Goal: Transaction & Acquisition: Book appointment/travel/reservation

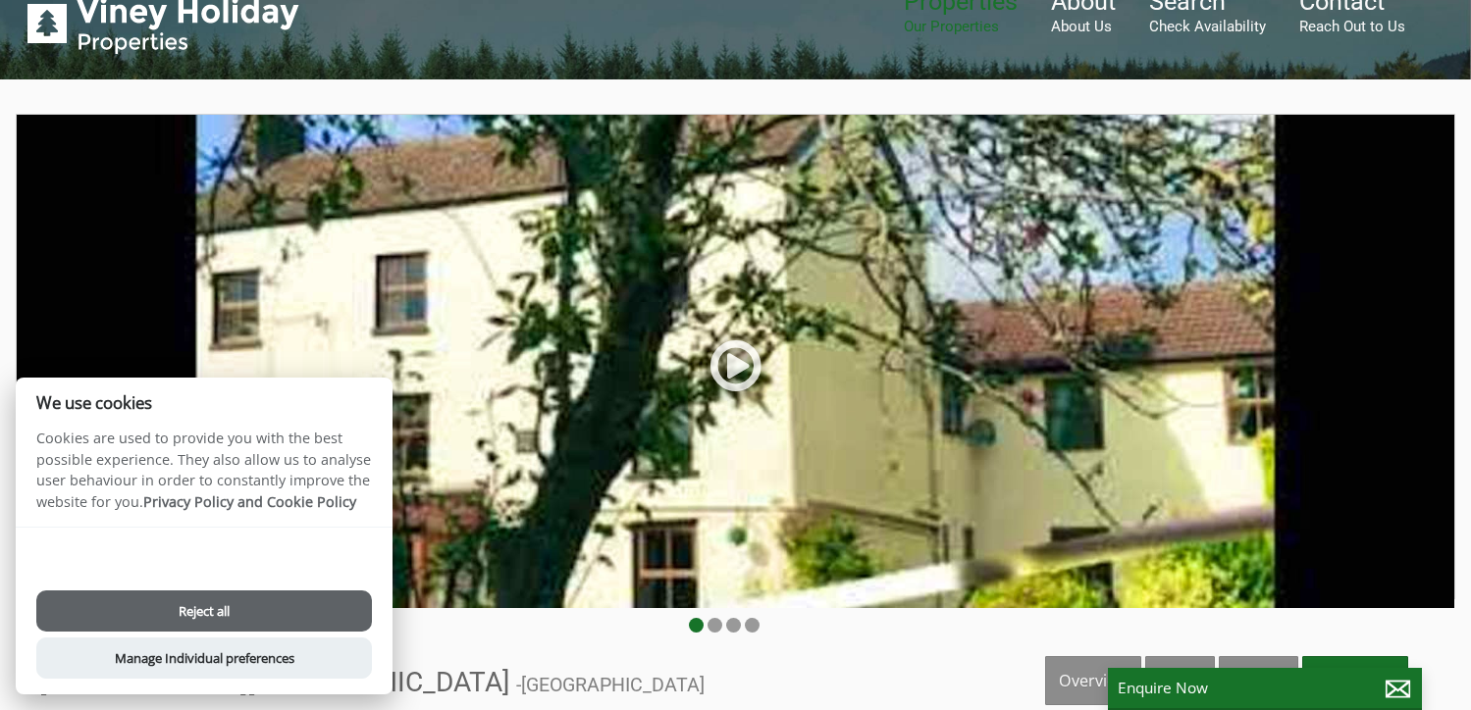
scroll to position [98, 0]
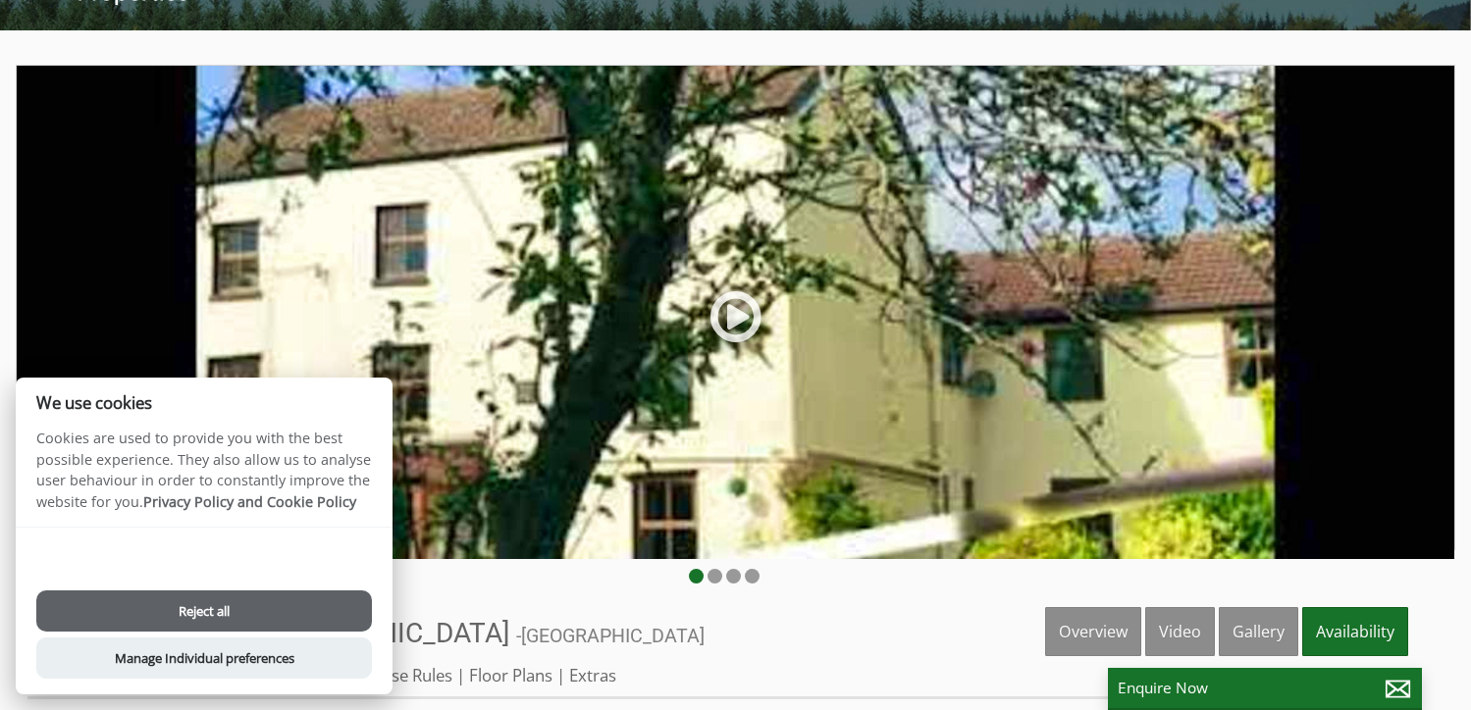
click at [303, 599] on button "Reject all" at bounding box center [204, 611] width 336 height 41
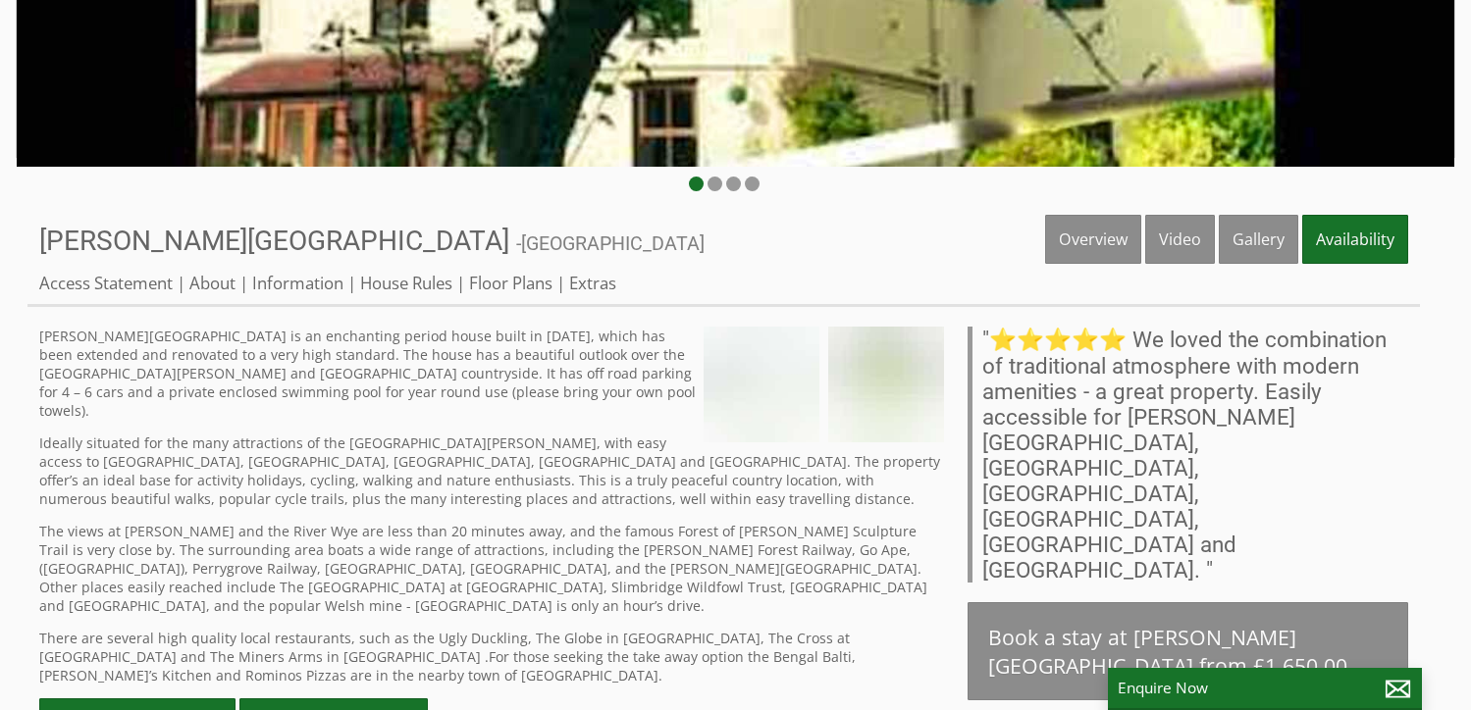
scroll to position [491, 0]
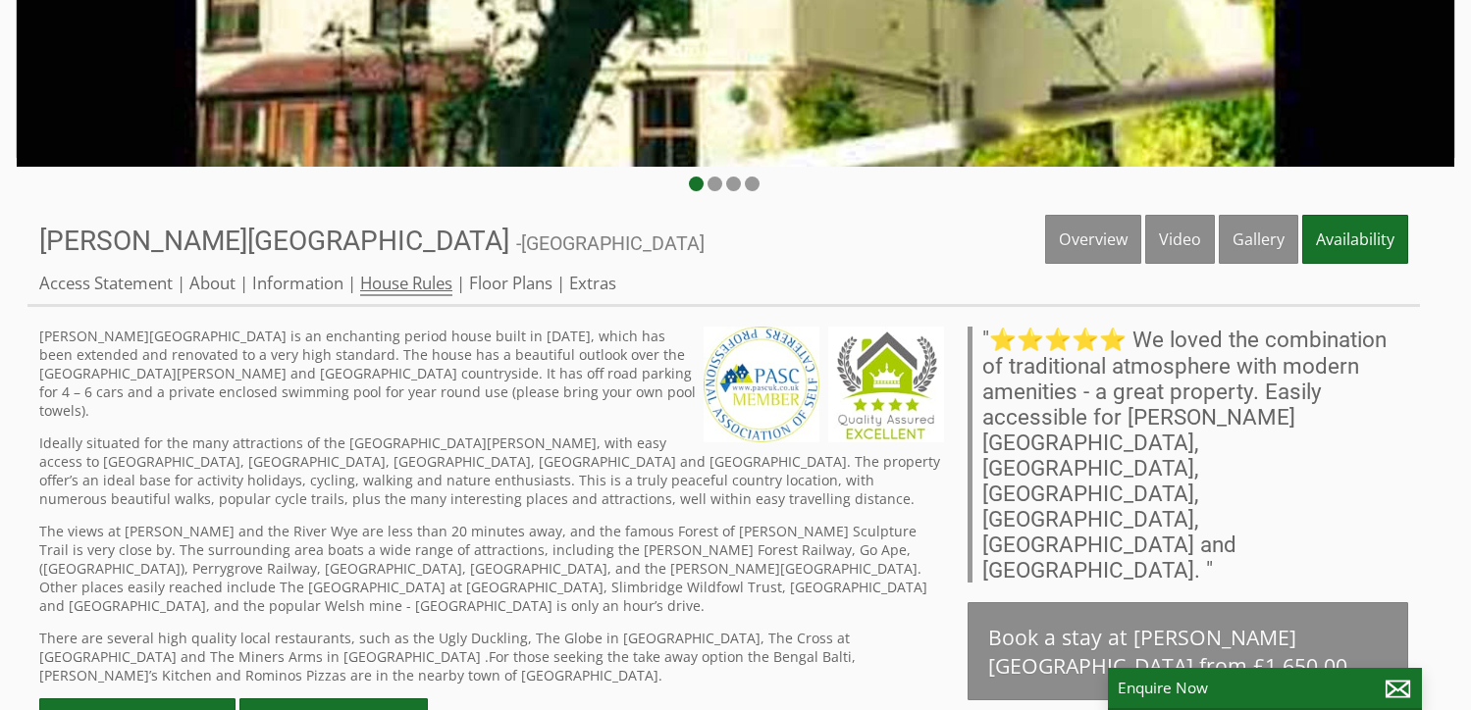
click at [433, 284] on link "House Rules" at bounding box center [406, 284] width 92 height 25
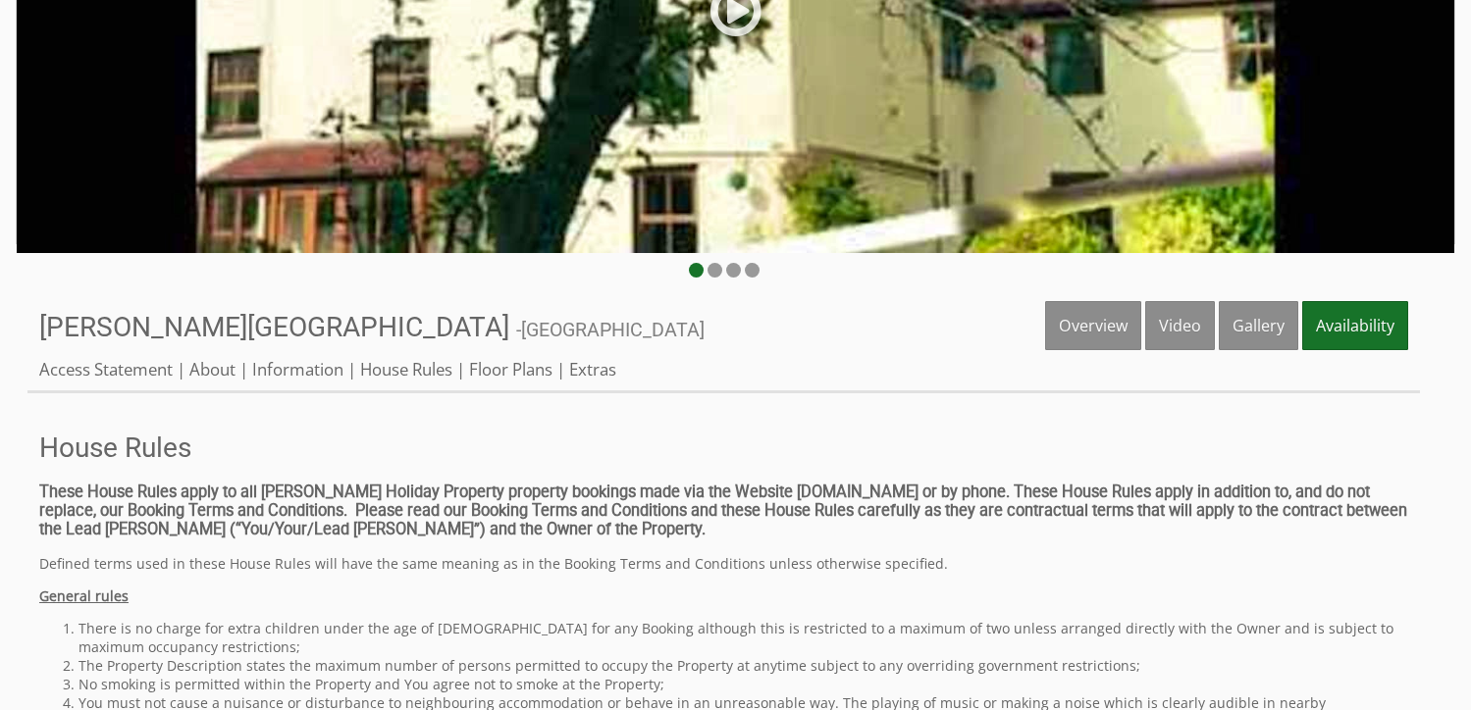
scroll to position [360, 0]
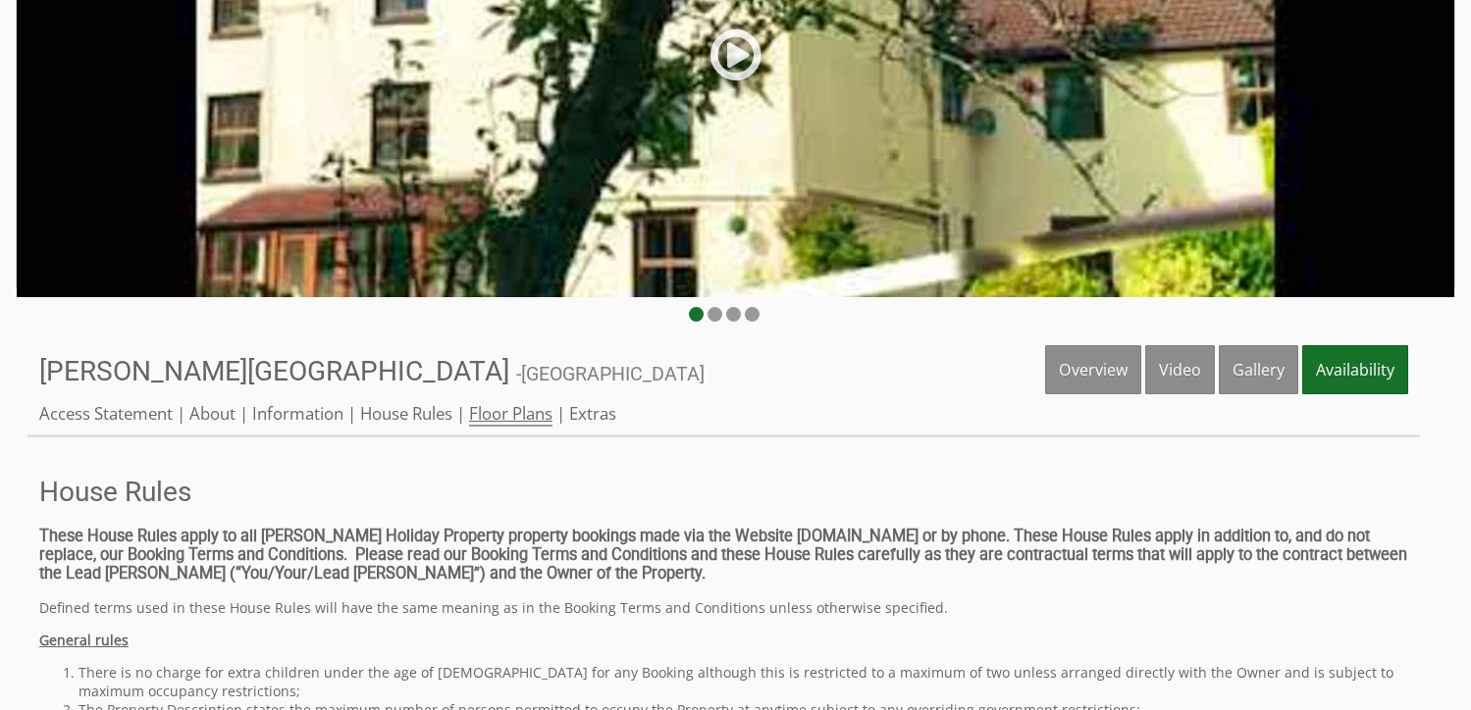
click at [528, 421] on link "Floor Plans" at bounding box center [510, 414] width 83 height 25
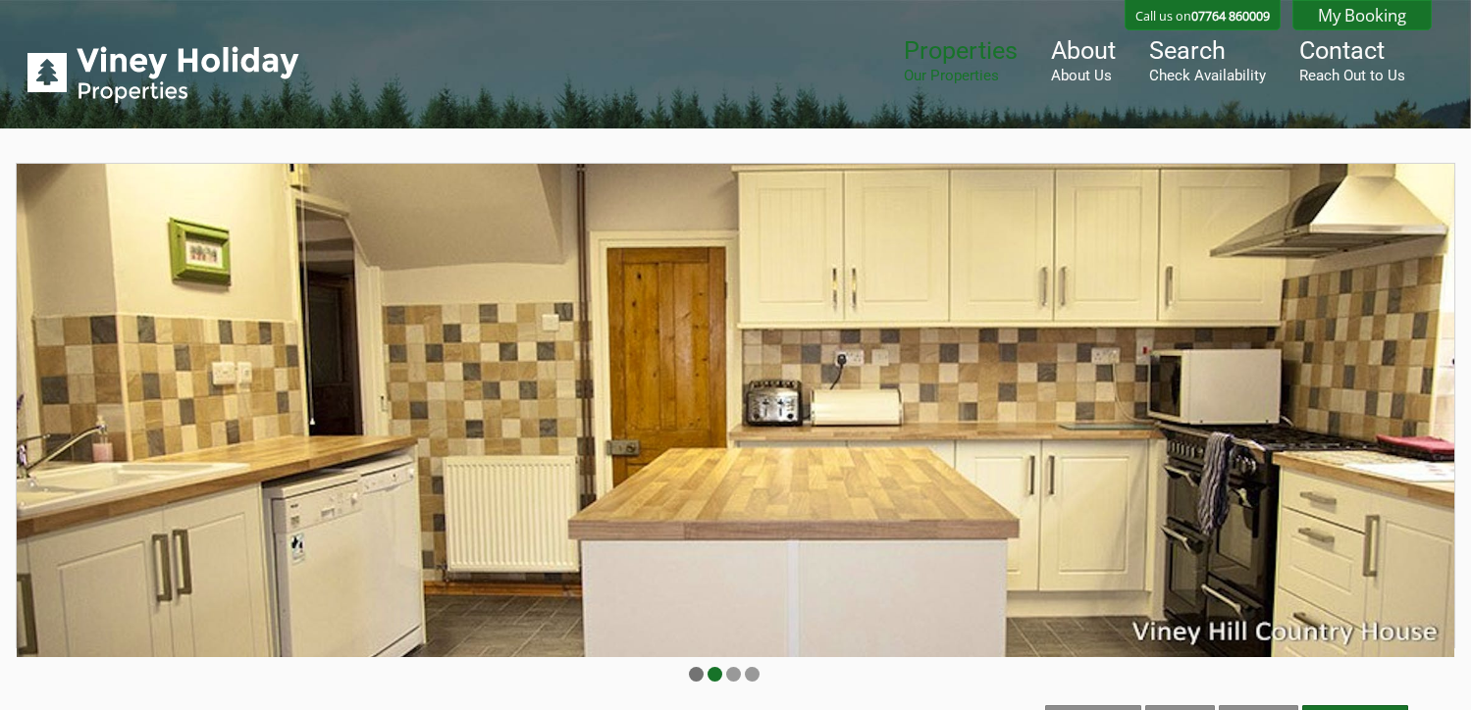
click at [697, 673] on li at bounding box center [696, 674] width 15 height 15
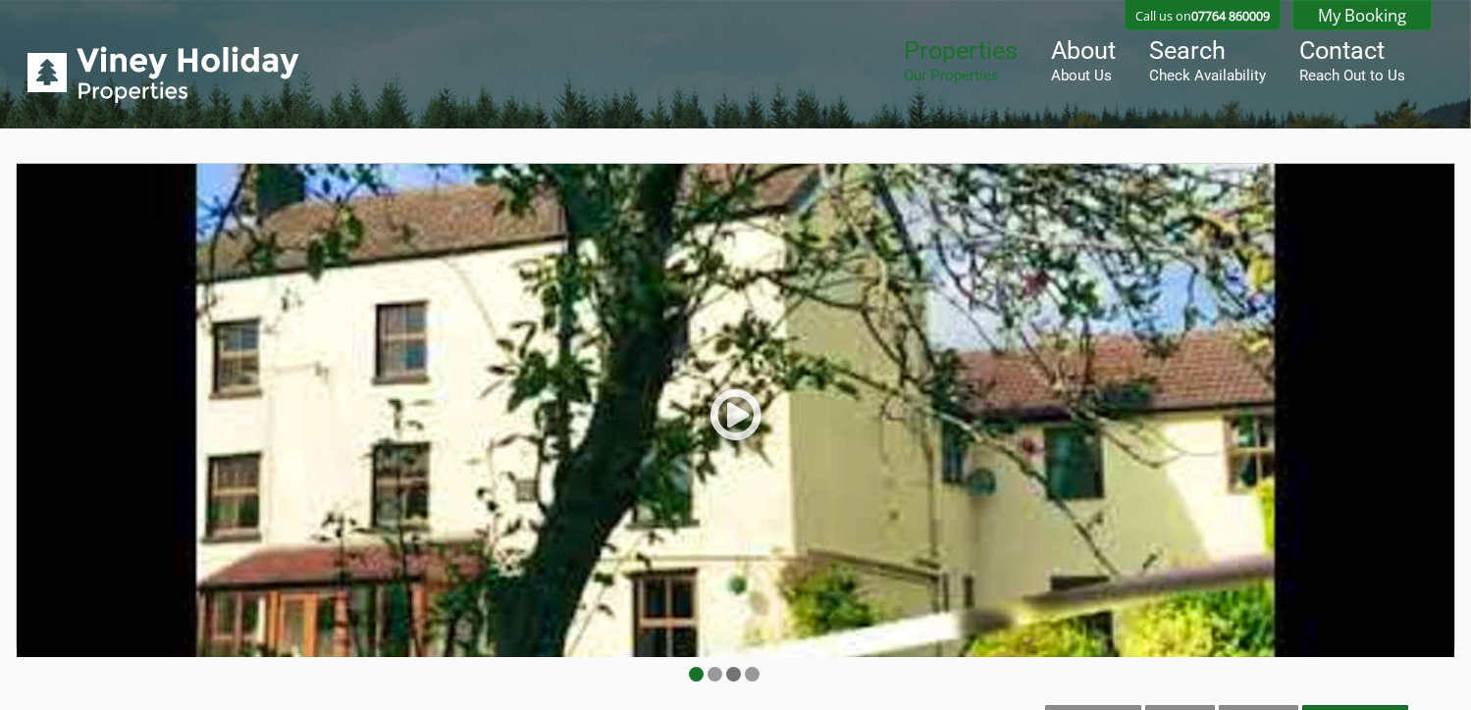
click at [727, 671] on li at bounding box center [733, 674] width 15 height 15
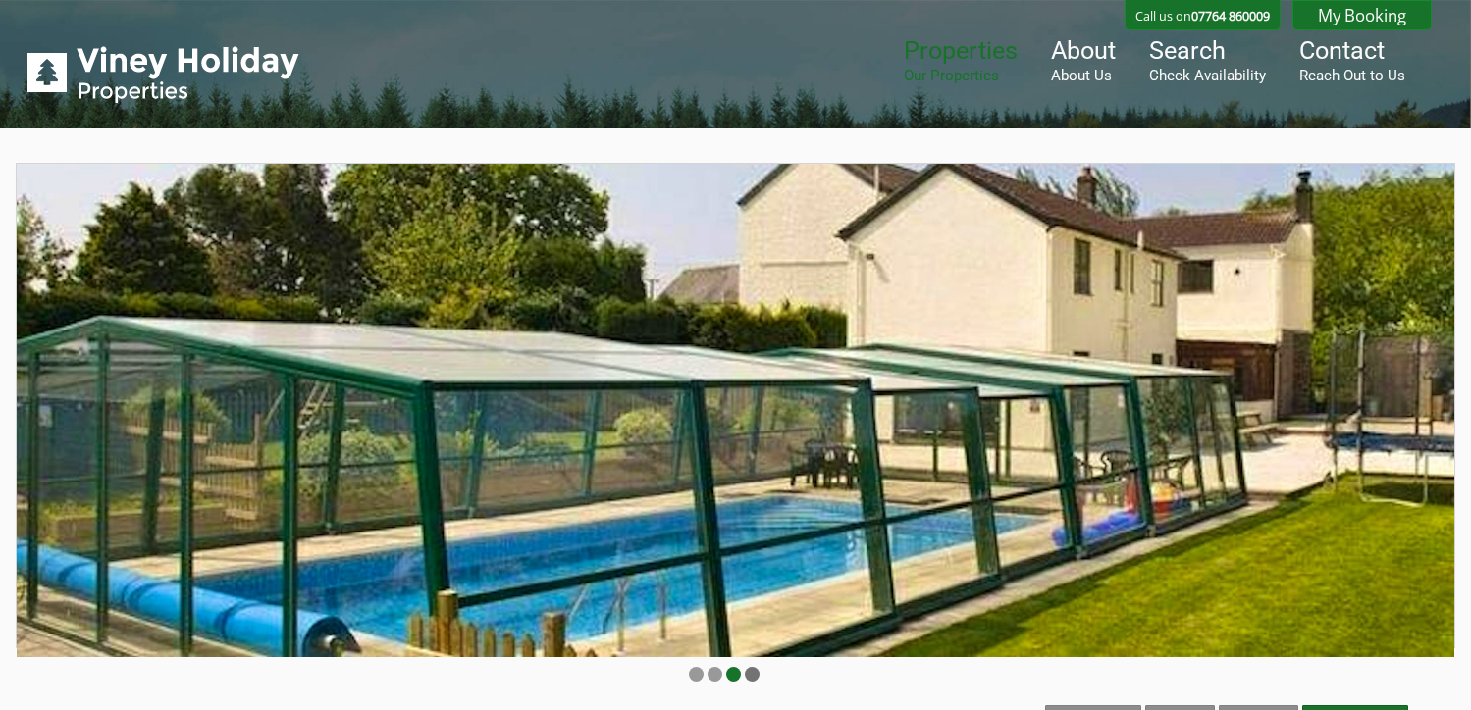
click at [750, 672] on li at bounding box center [752, 674] width 15 height 15
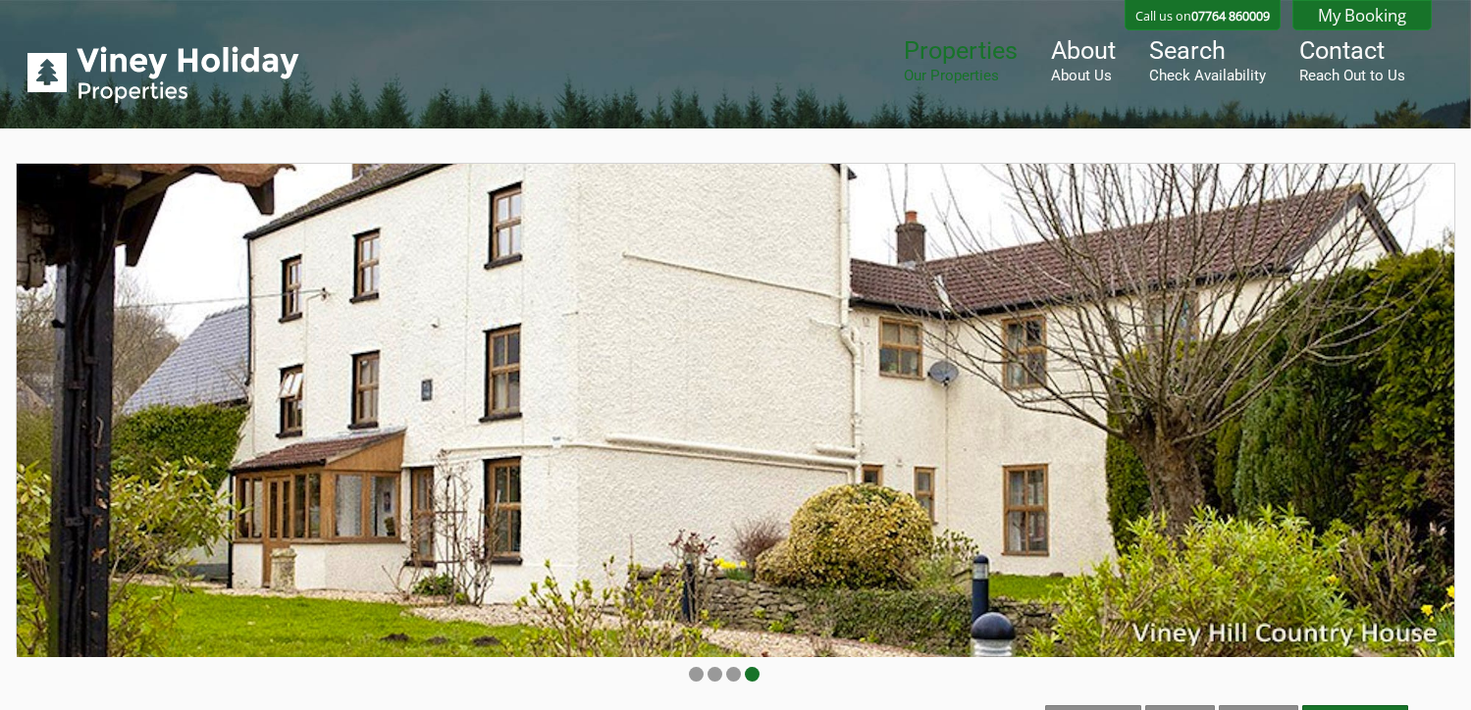
scroll to position [196, 0]
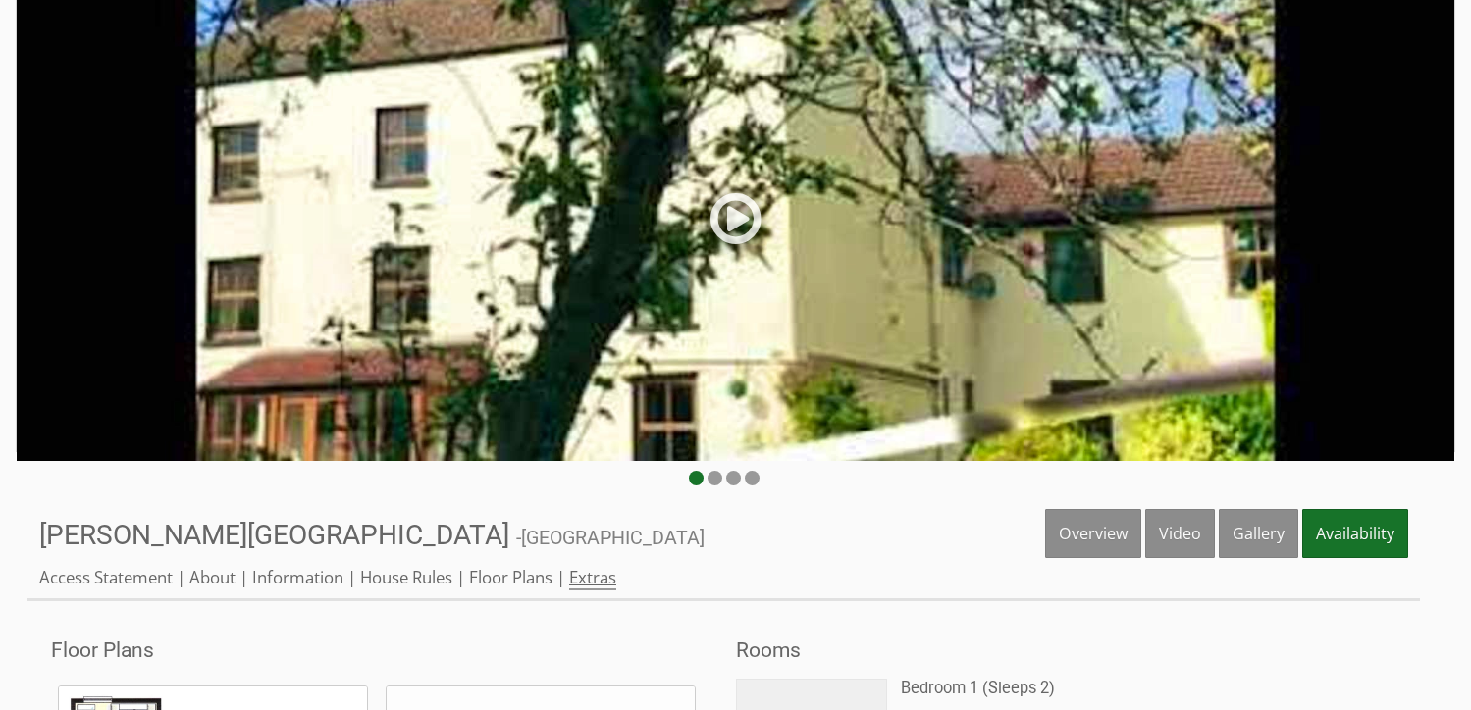
click at [601, 583] on link "Extras" at bounding box center [592, 578] width 47 height 25
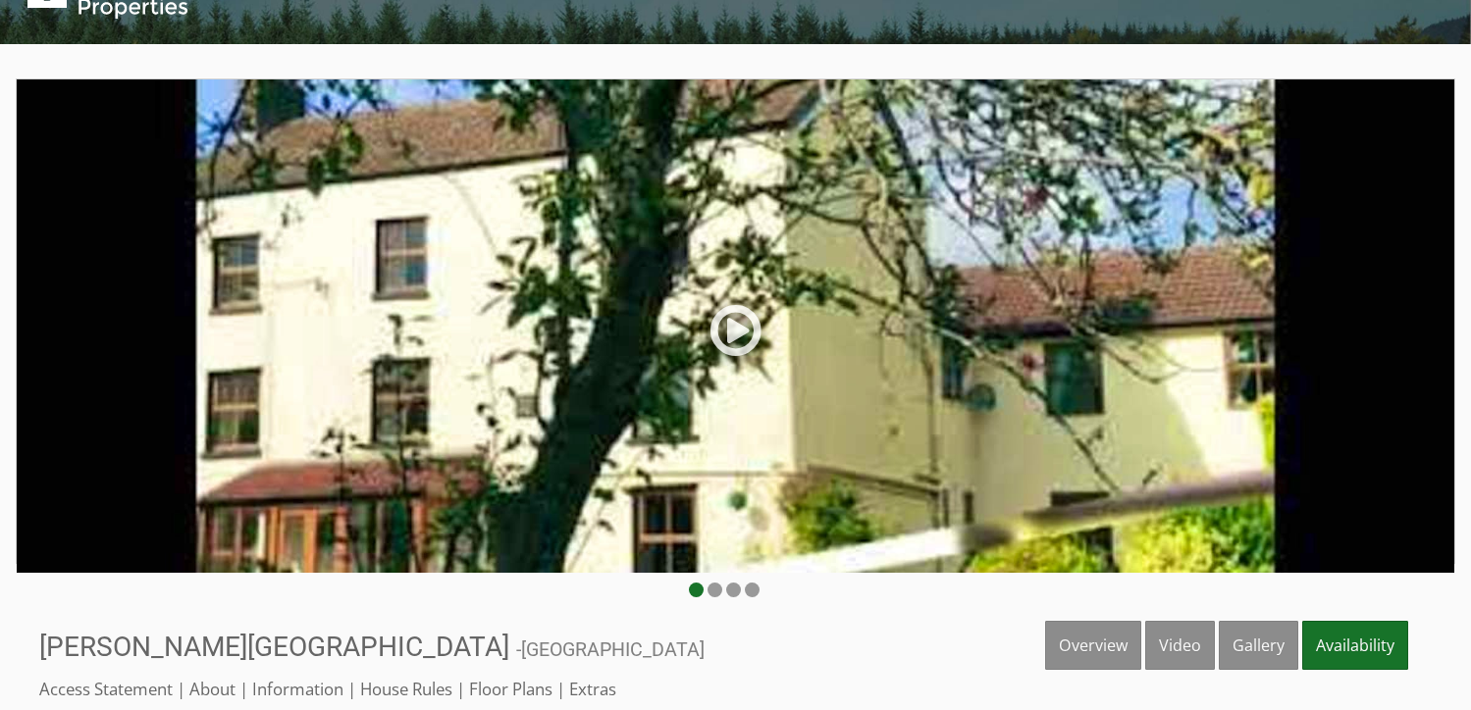
scroll to position [196, 0]
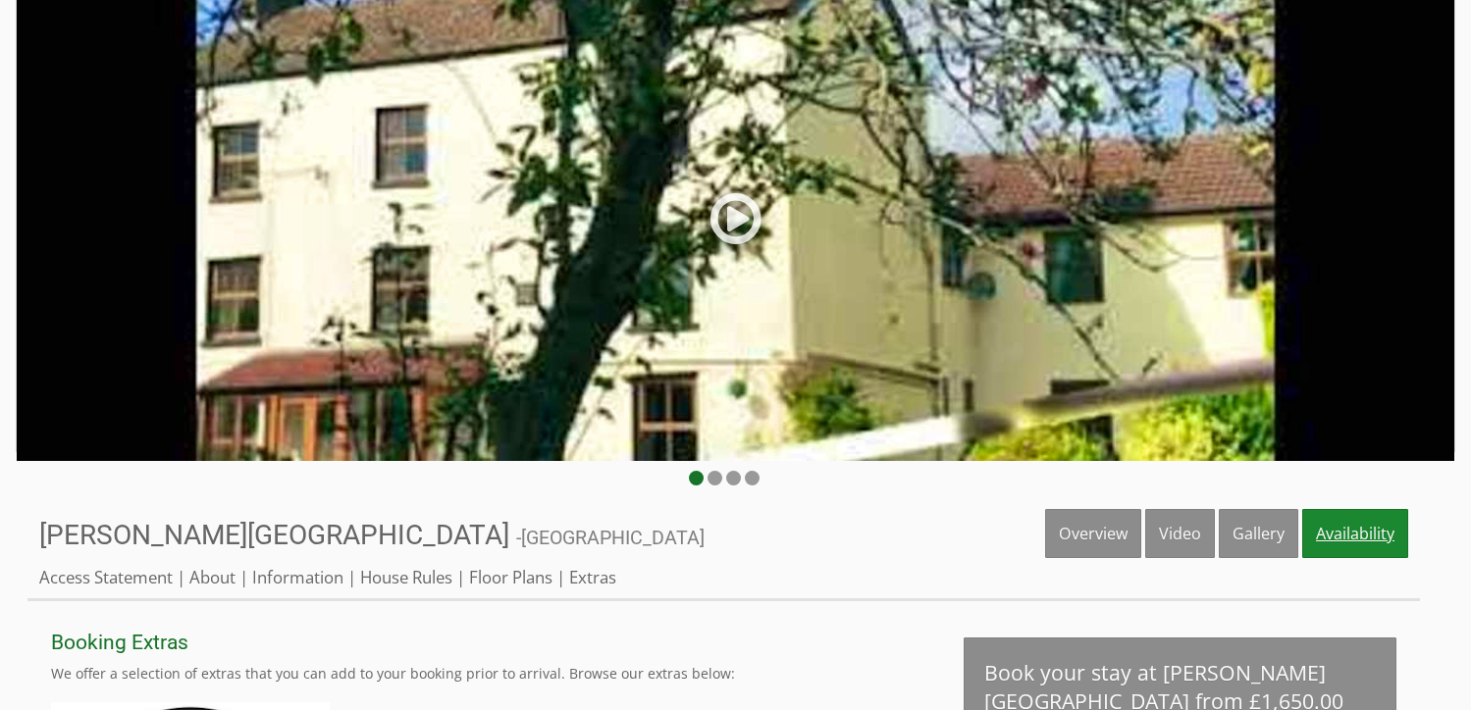
click at [1342, 518] on link "Availability" at bounding box center [1355, 533] width 106 height 49
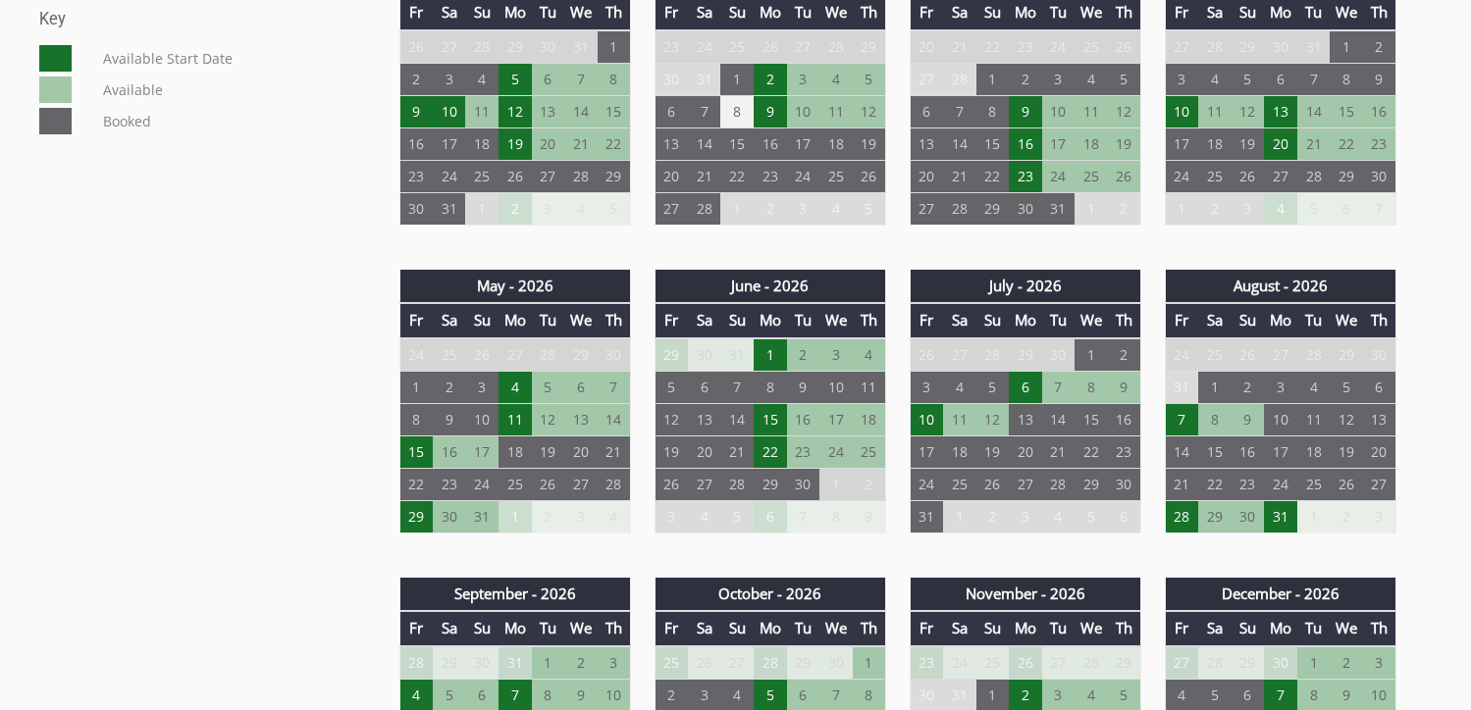
scroll to position [1178, 0]
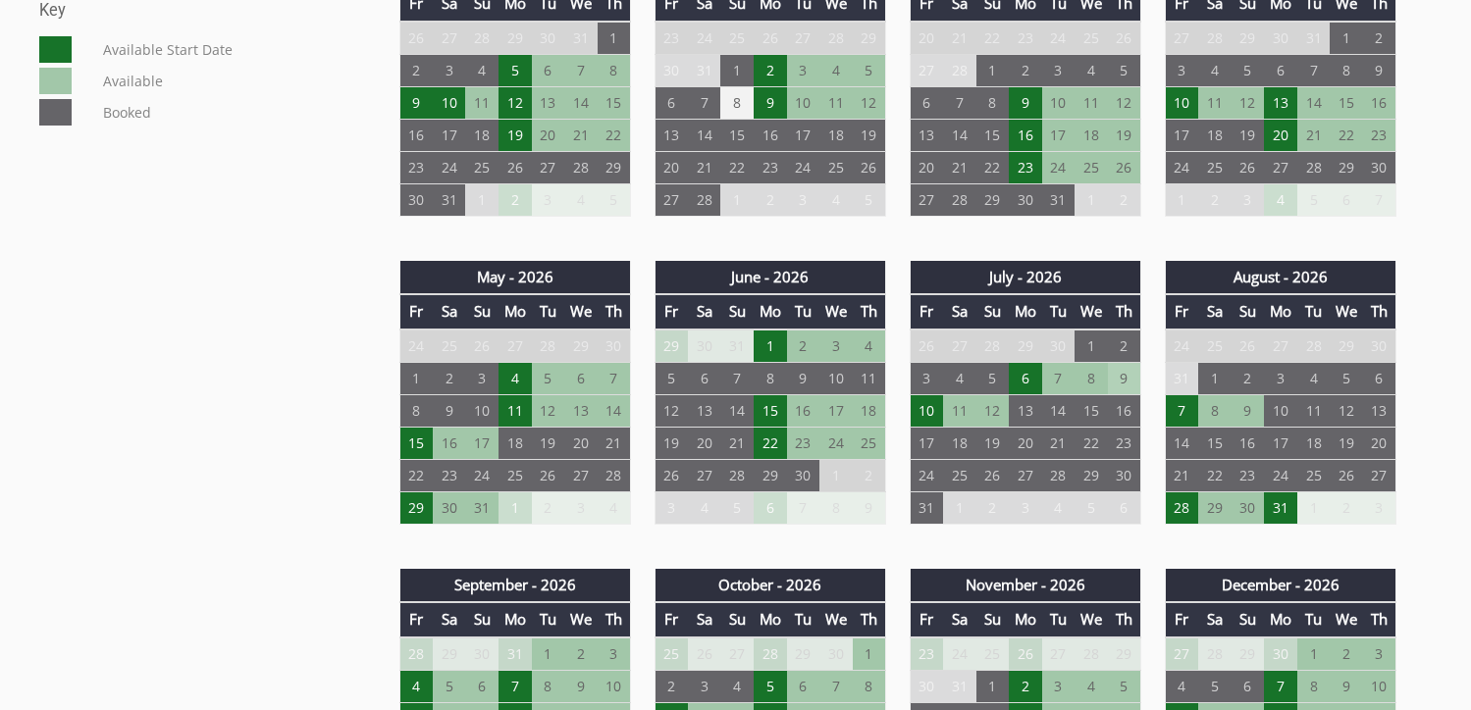
click at [1133, 383] on td "9" at bounding box center [1124, 378] width 33 height 32
click at [1120, 379] on td "9" at bounding box center [1124, 378] width 33 height 32
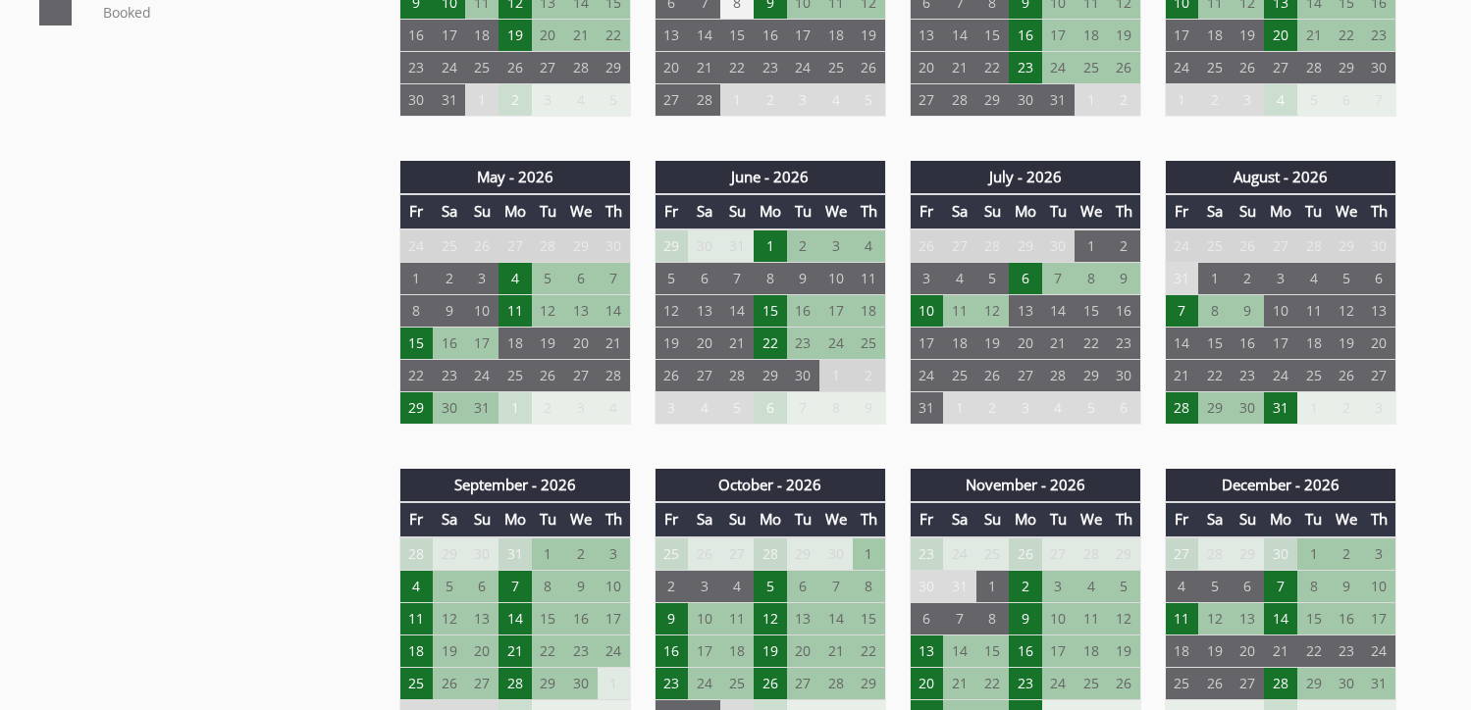
scroll to position [1276, 0]
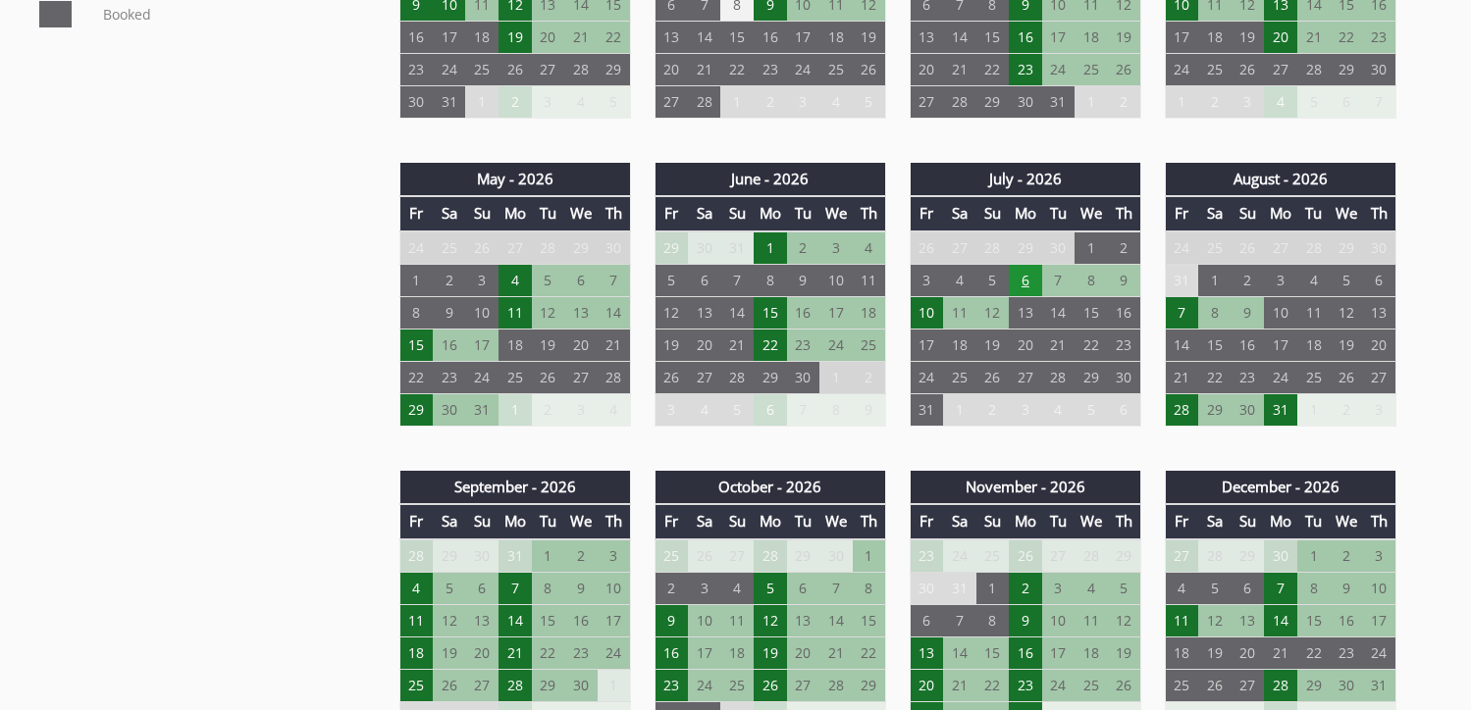
click at [1025, 282] on td "6" at bounding box center [1025, 280] width 33 height 32
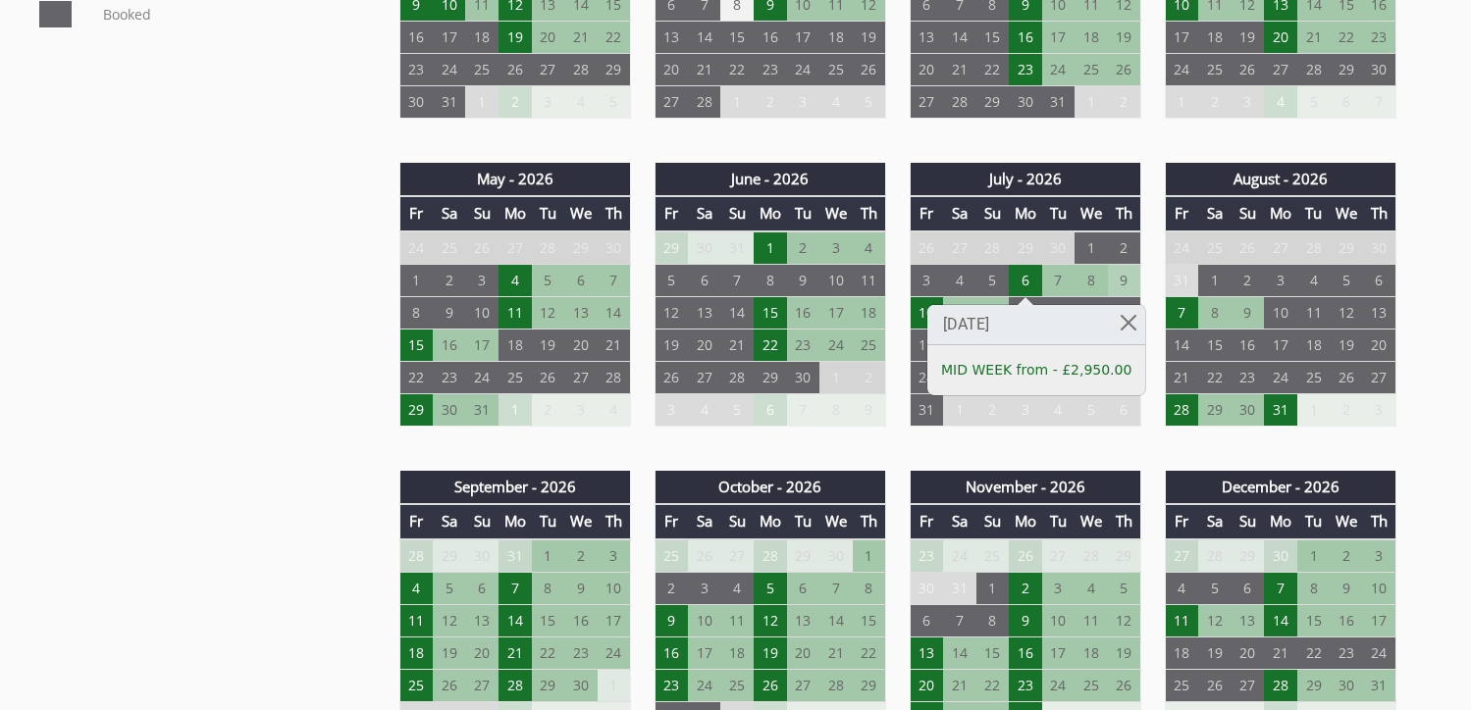
click at [1122, 283] on td "9" at bounding box center [1124, 280] width 33 height 32
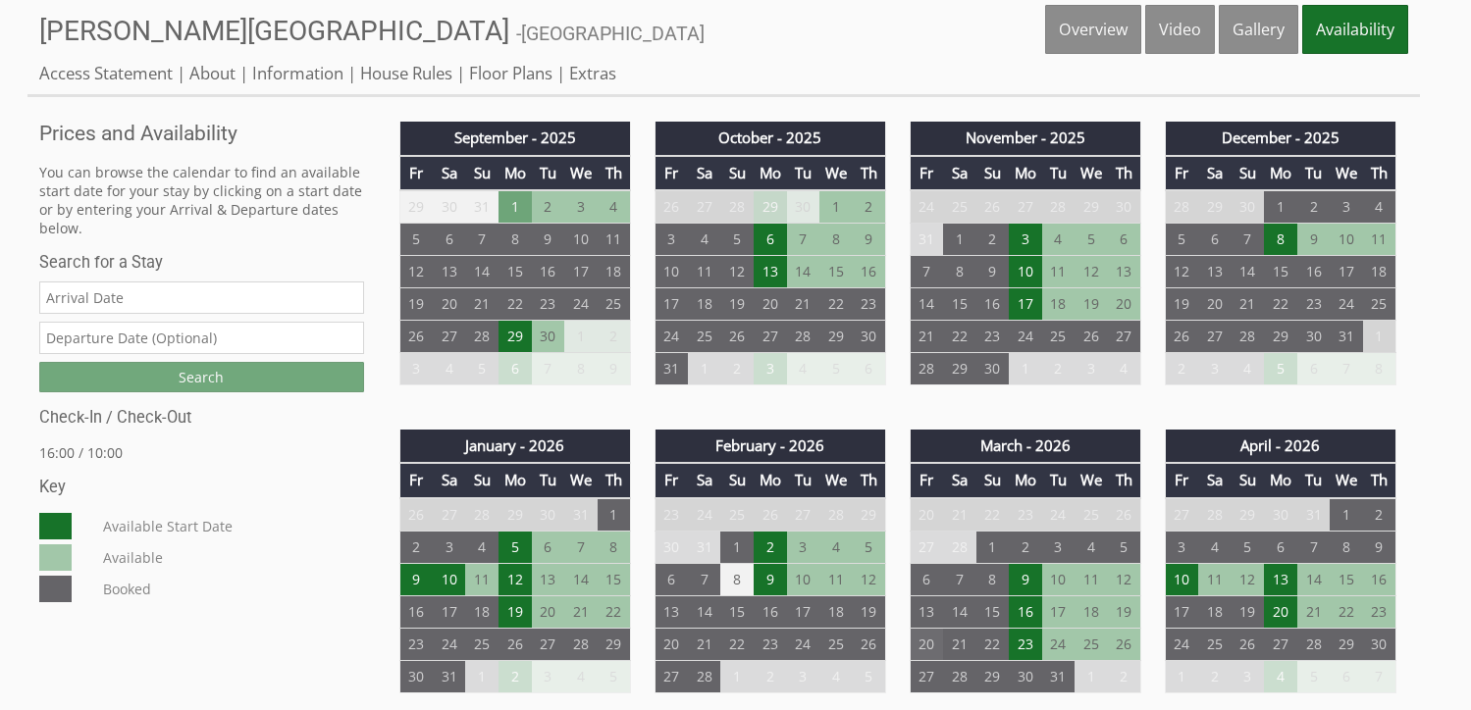
scroll to position [589, 0]
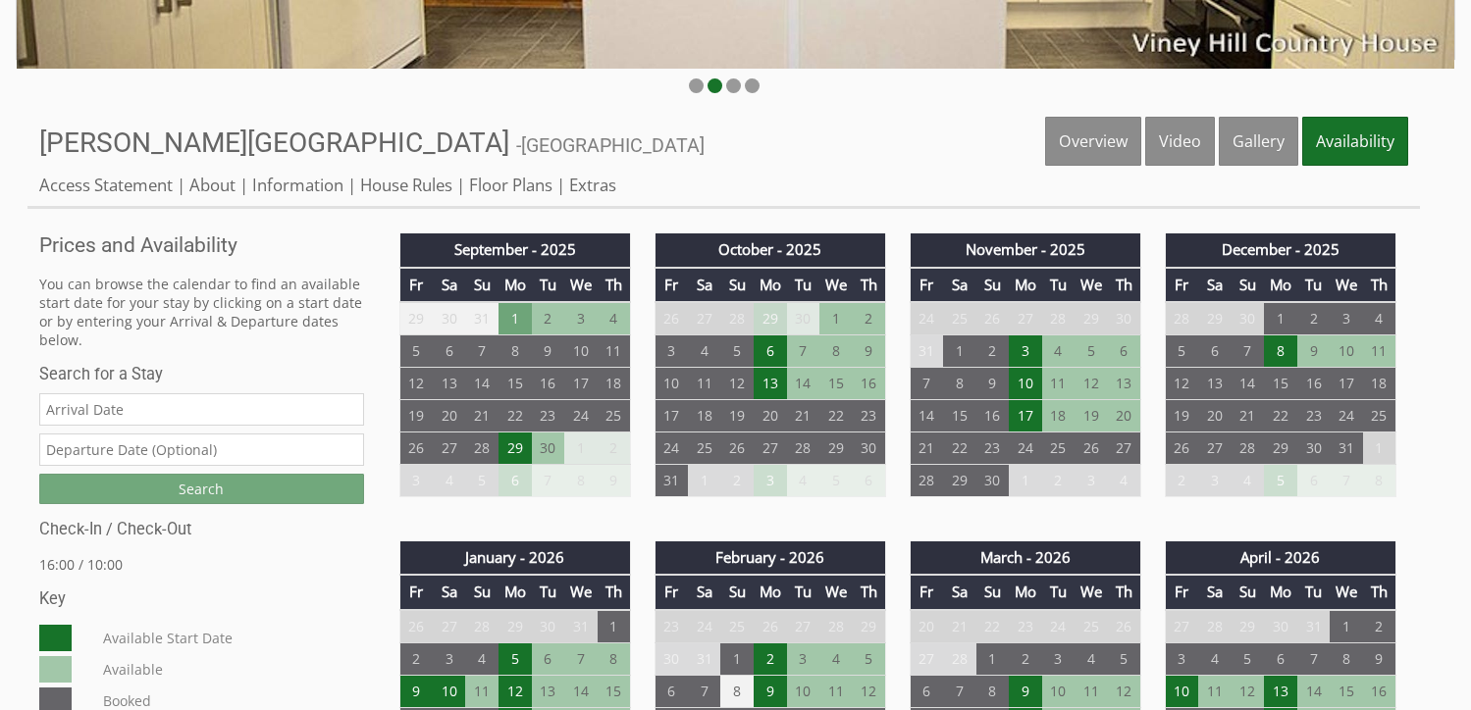
click at [210, 412] on input "Date" at bounding box center [201, 410] width 325 height 32
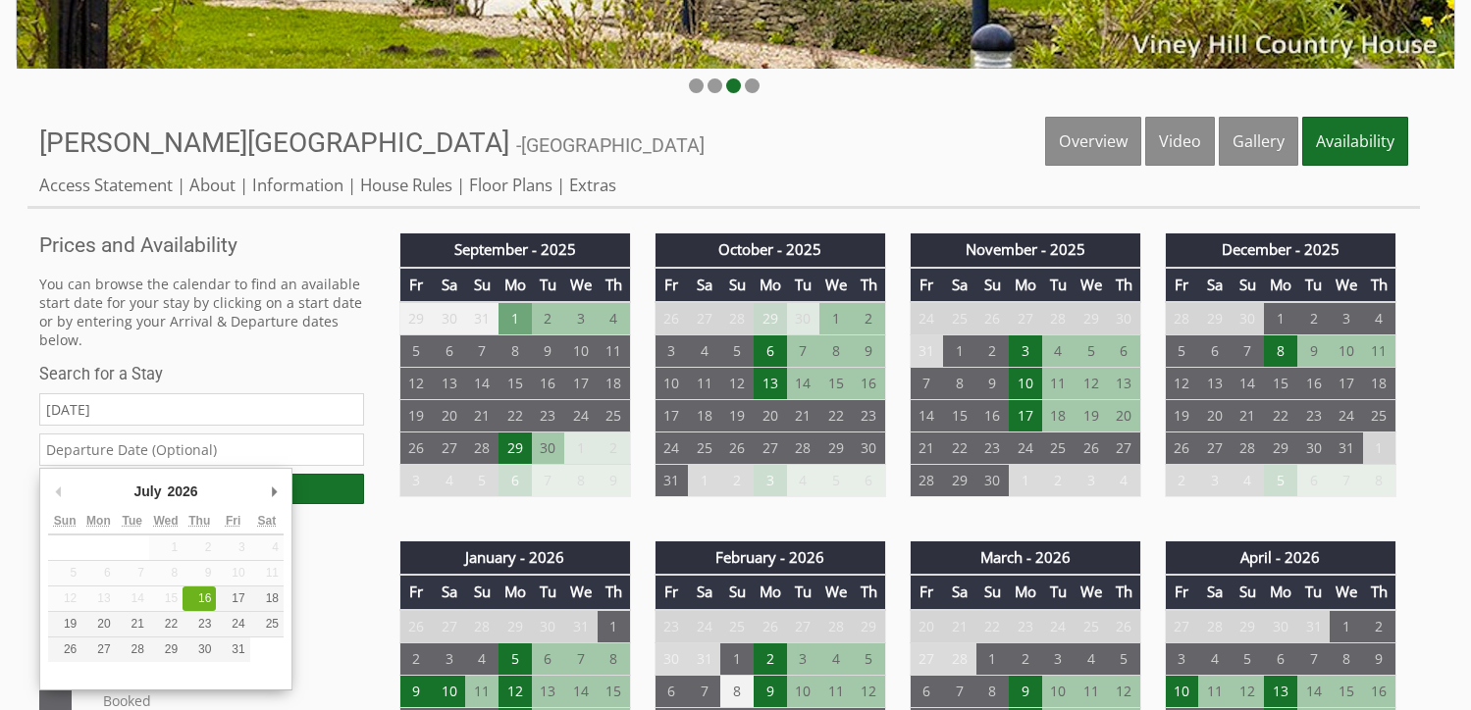
click at [175, 460] on input "text" at bounding box center [201, 450] width 325 height 32
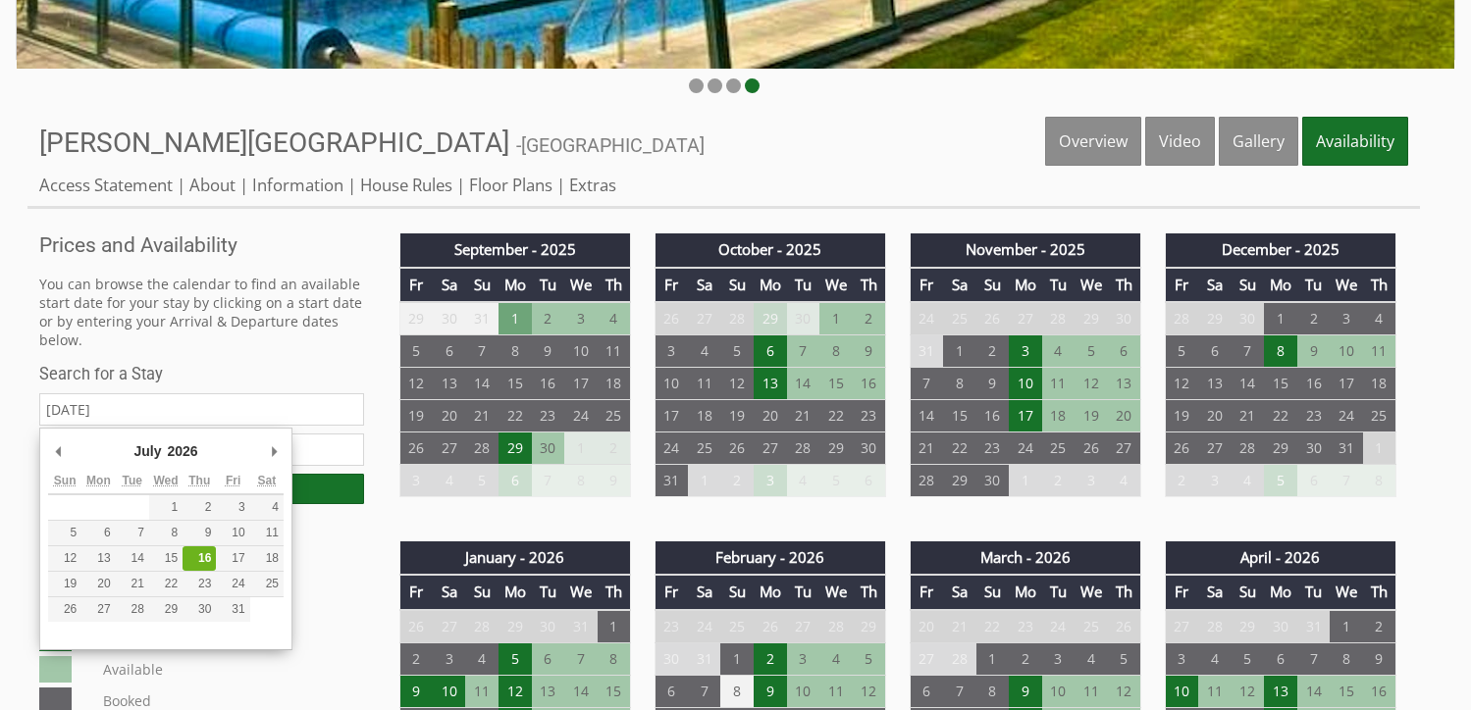
click at [151, 415] on input "[DATE]" at bounding box center [201, 410] width 325 height 32
type input "[DATE]"
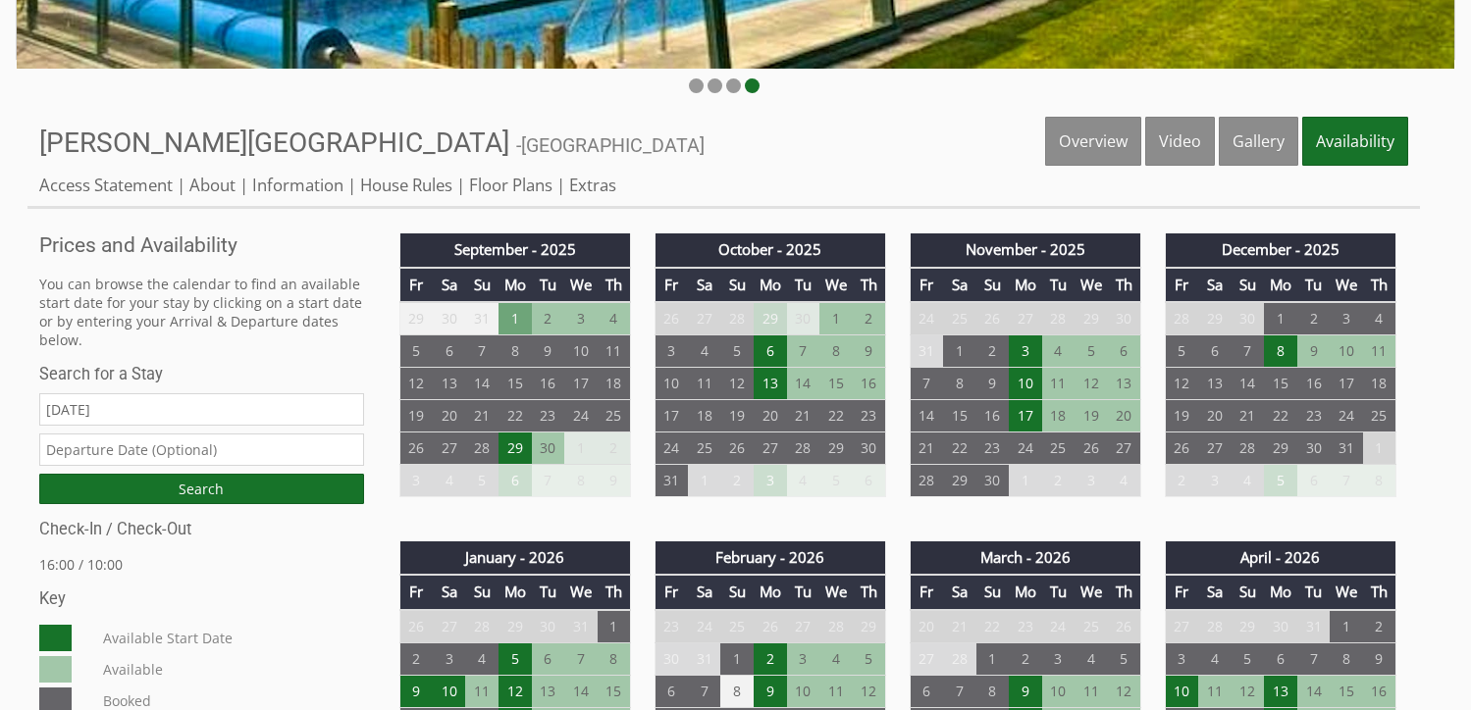
click at [173, 455] on input "text" at bounding box center [201, 450] width 325 height 32
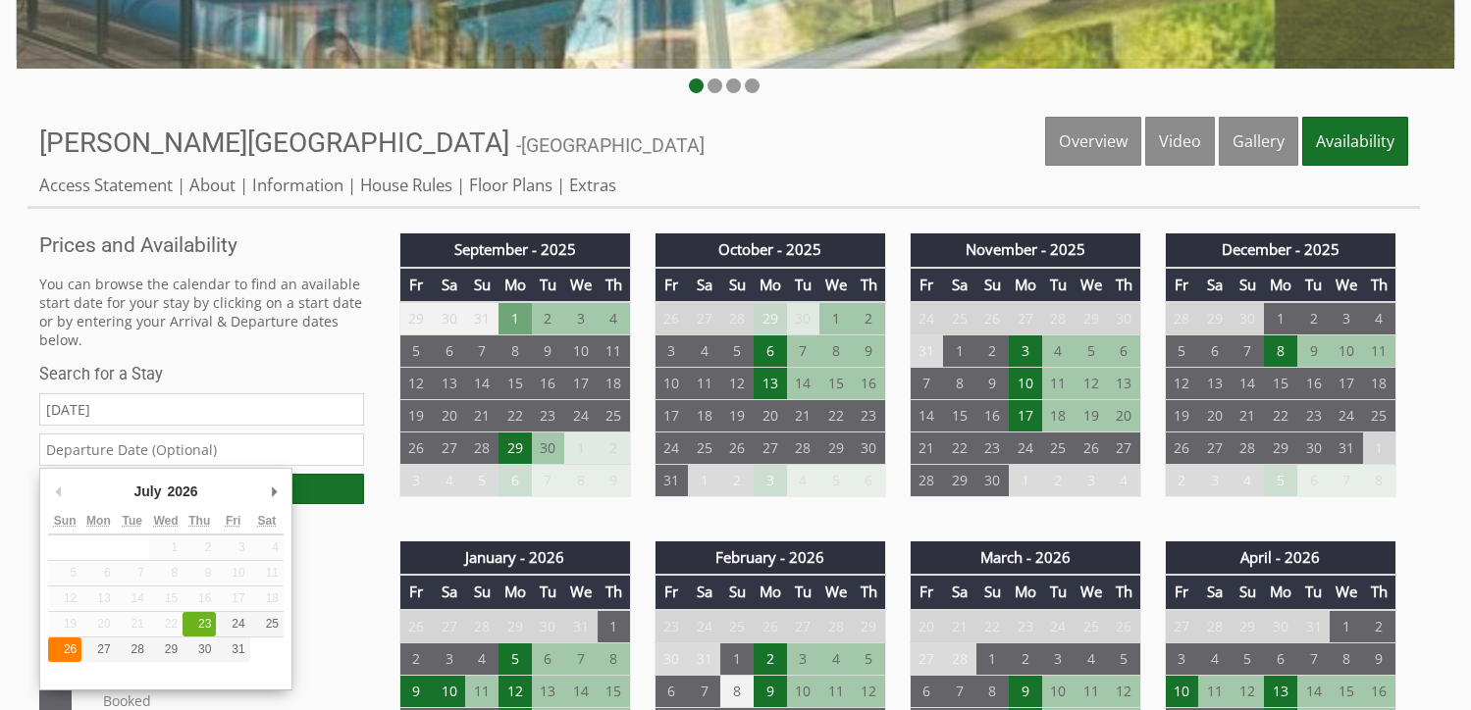
type input "[DATE]"
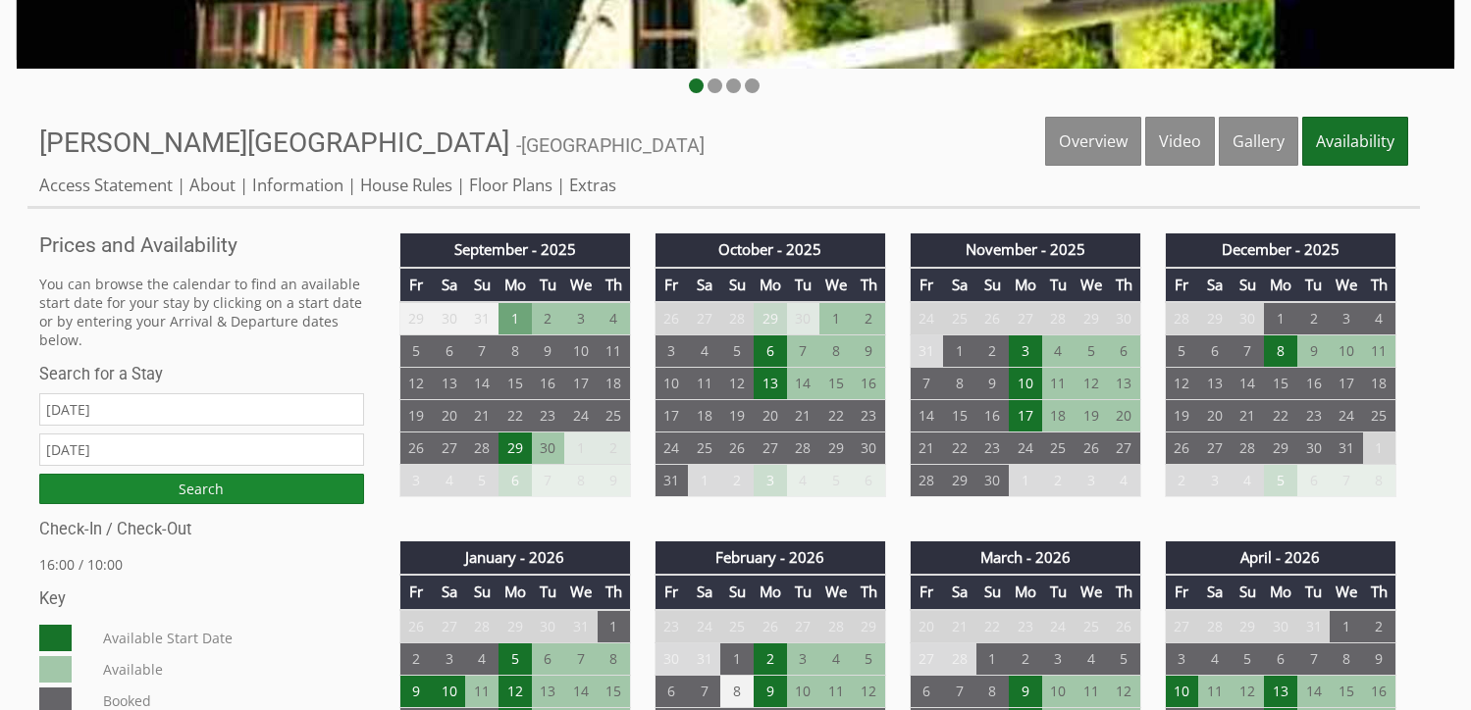
click at [246, 485] on input "Search" at bounding box center [201, 489] width 325 height 30
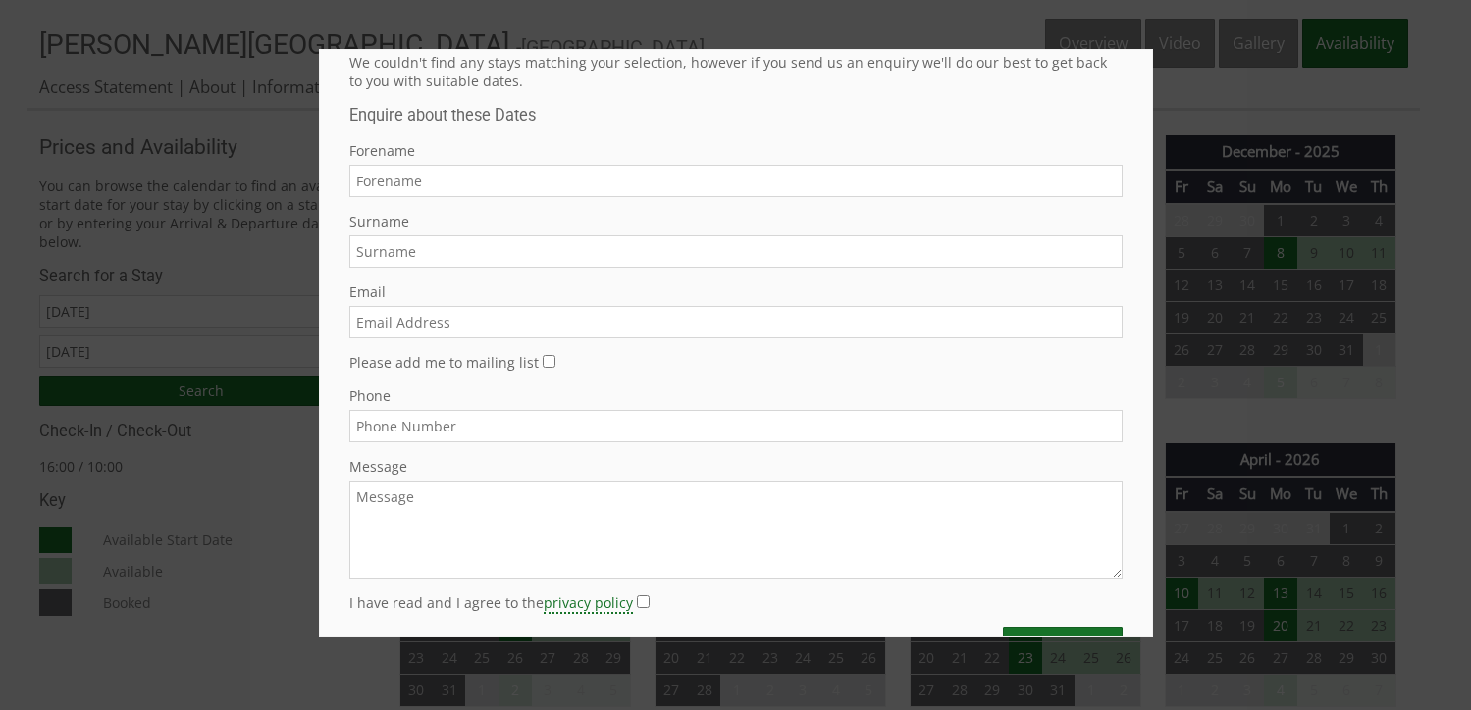
scroll to position [0, 0]
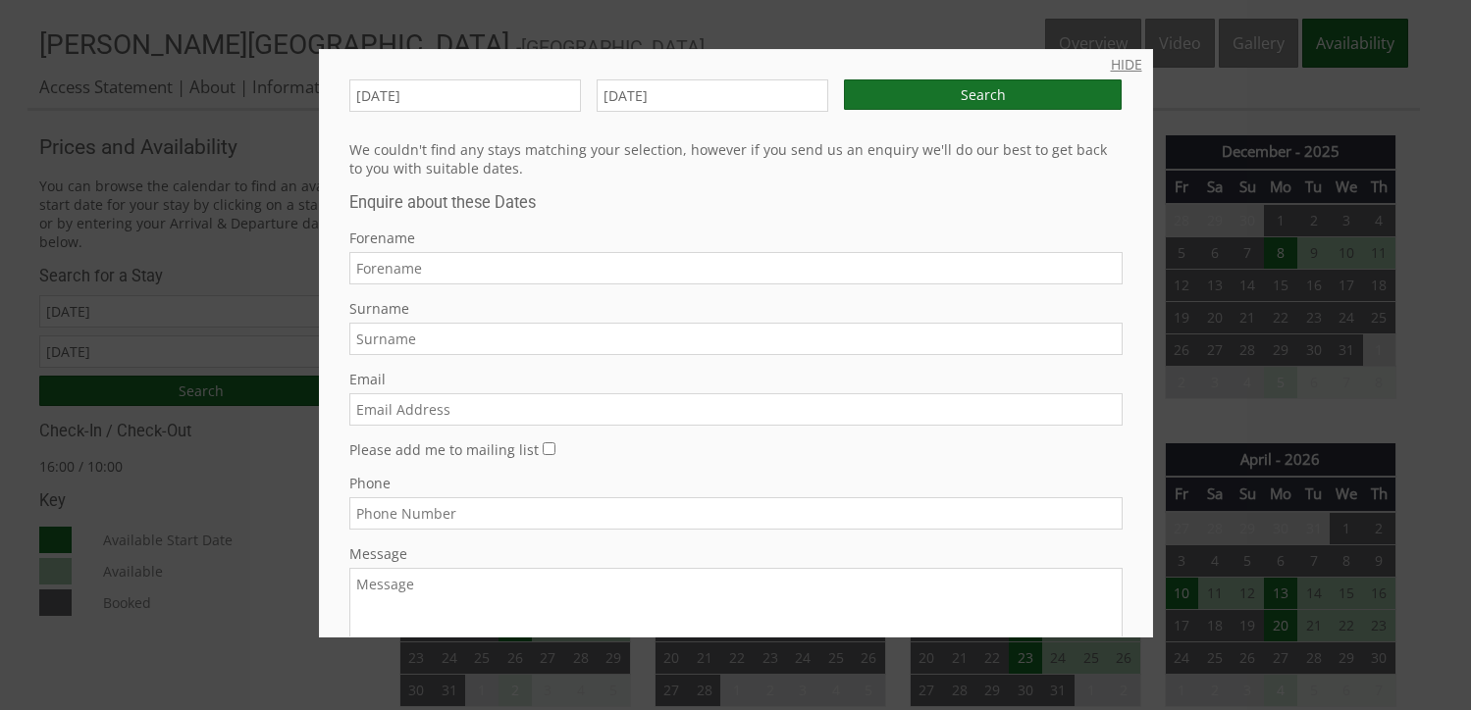
click at [1117, 71] on link "HIDE" at bounding box center [1126, 64] width 31 height 19
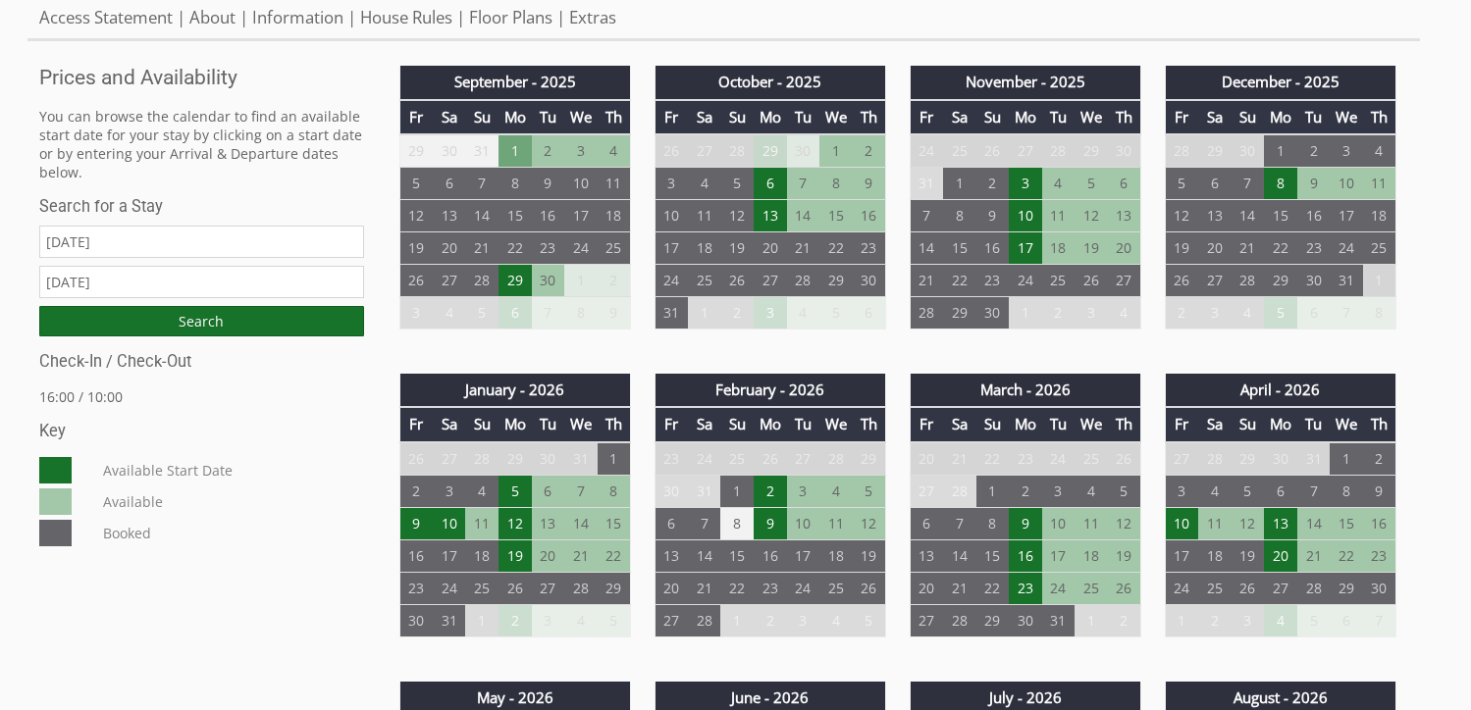
scroll to position [1178, 0]
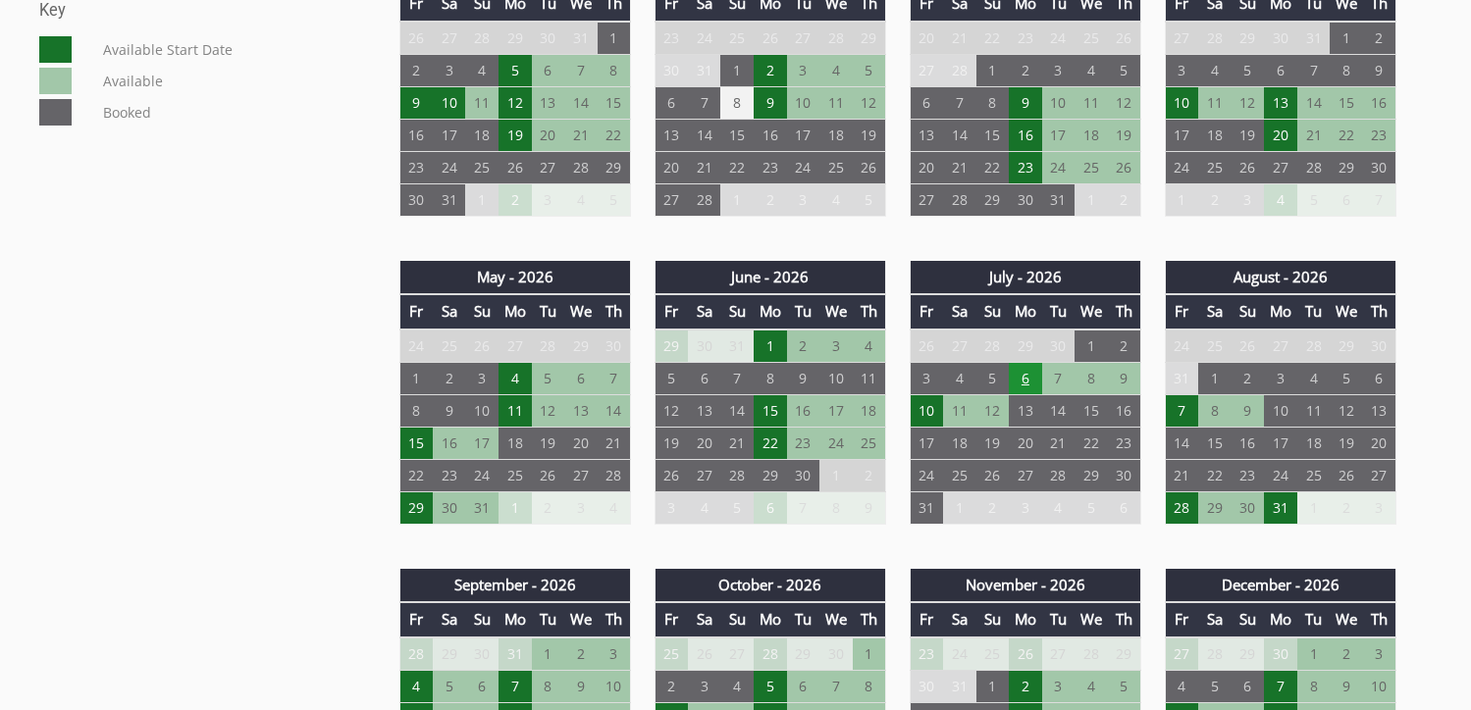
click at [1029, 383] on td "6" at bounding box center [1025, 378] width 33 height 32
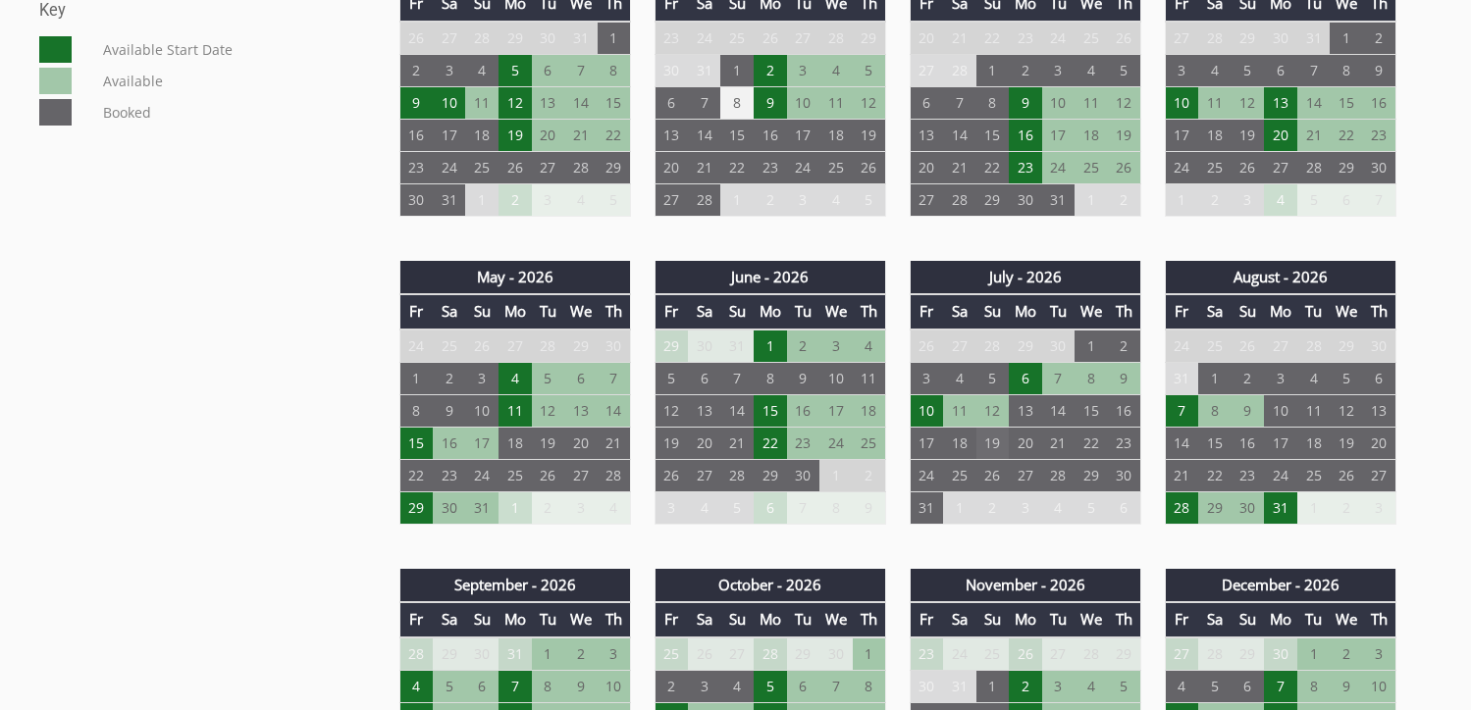
scroll to position [1276, 0]
